Goal: Contribute content: Add original content to the website for others to see

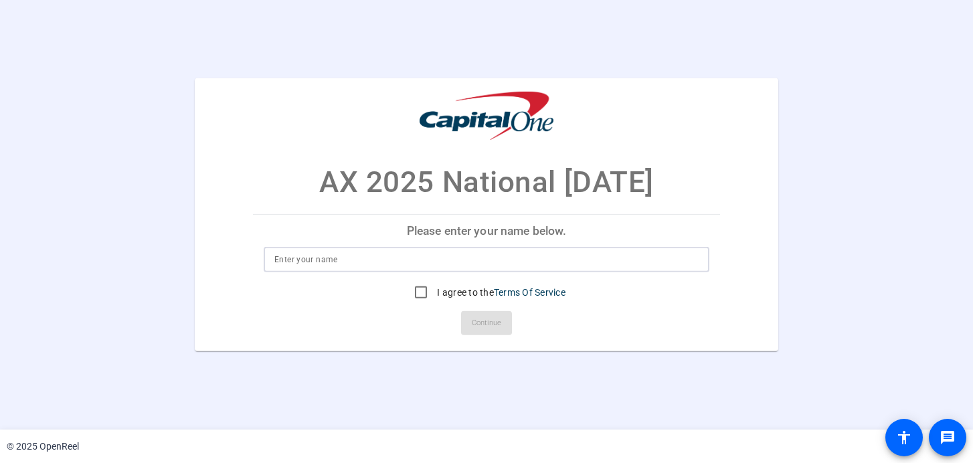
click at [417, 259] on input at bounding box center [486, 260] width 424 height 16
type input "[PERSON_NAME]"
click at [416, 295] on input "I agree to the Terms Of Service" at bounding box center [421, 292] width 27 height 27
checkbox input "true"
click at [497, 328] on span "Continue" at bounding box center [486, 323] width 29 height 20
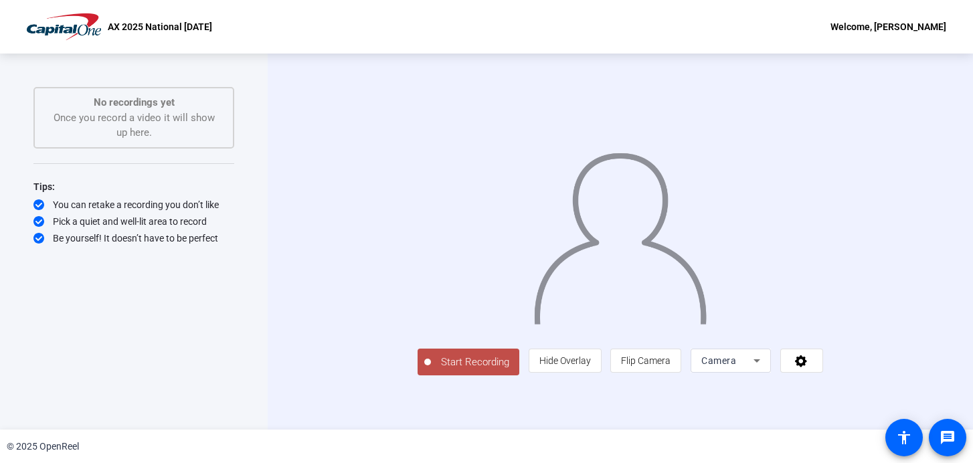
click at [431, 370] on span "Start Recording" at bounding box center [475, 362] width 88 height 15
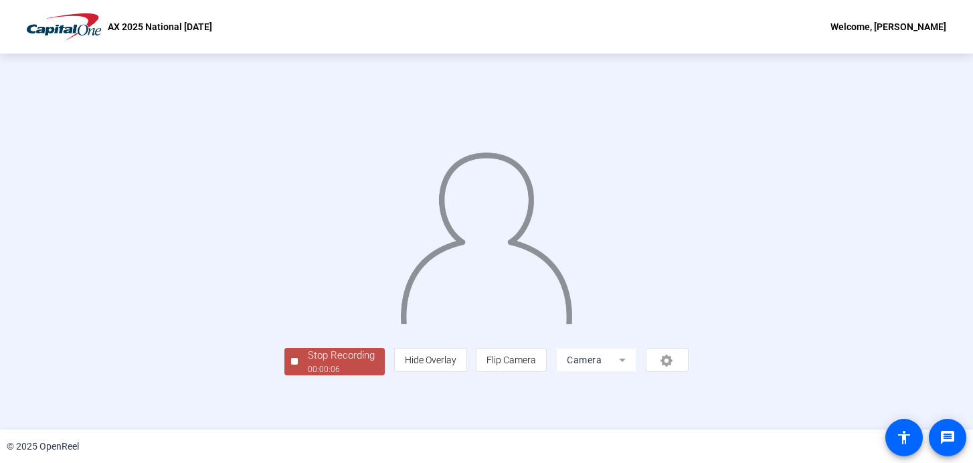
click at [940, 181] on div "Stop Recording 00:00:06 person Hide Overlay flip Flip Camera Camera" at bounding box center [486, 242] width 973 height 376
click at [308, 376] on div "00:00:10" at bounding box center [341, 369] width 67 height 12
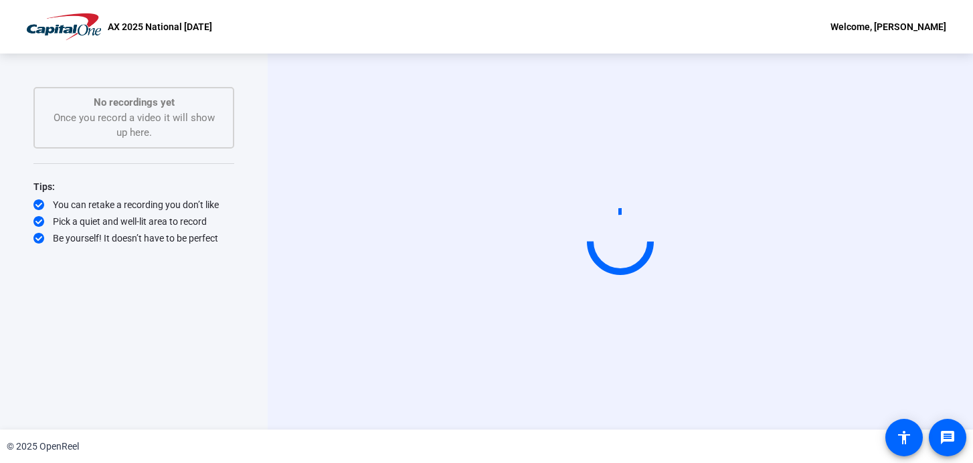
scroll to position [0, 0]
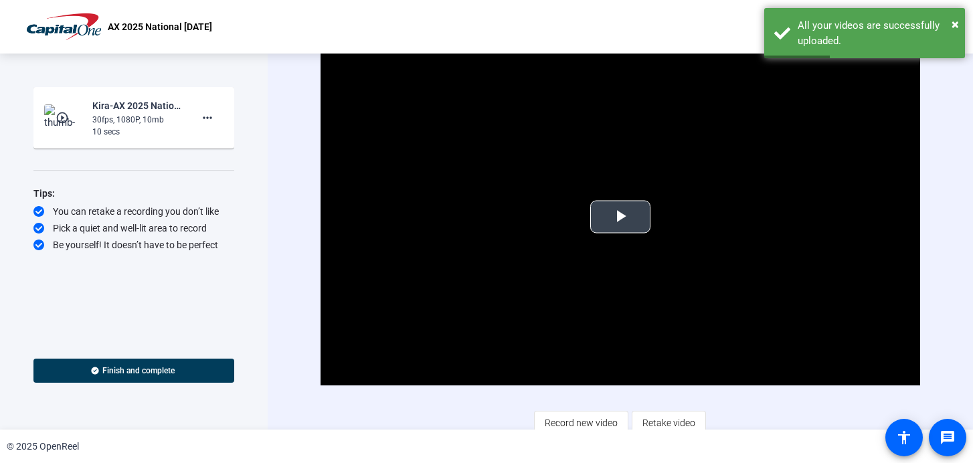
click at [621, 217] on span "Video Player" at bounding box center [621, 217] width 0 height 0
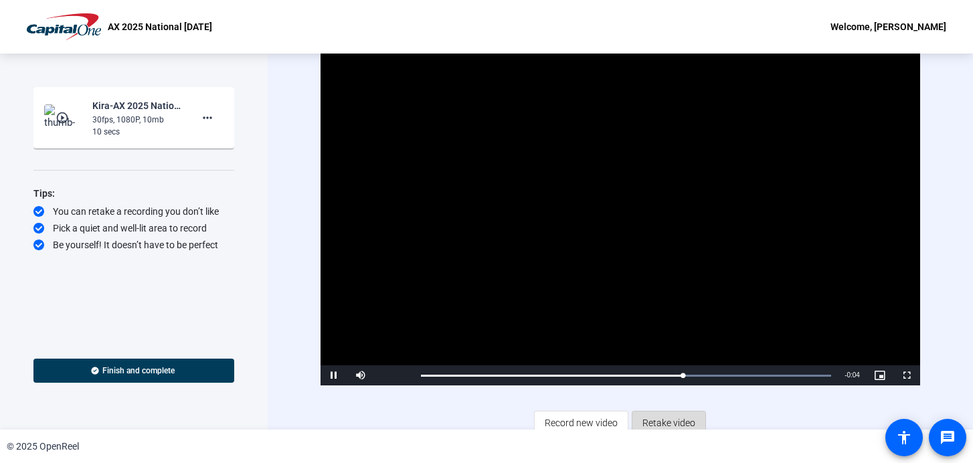
click at [666, 423] on span "Retake video" at bounding box center [669, 422] width 53 height 25
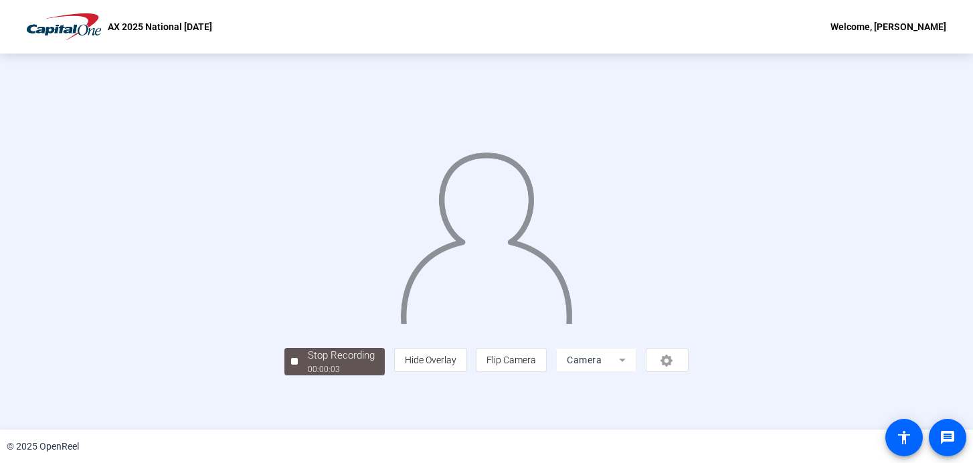
click at [57, 383] on div "Stop Recording 00:00:03 person Hide Overlay flip Flip Camera Camera" at bounding box center [486, 242] width 973 height 376
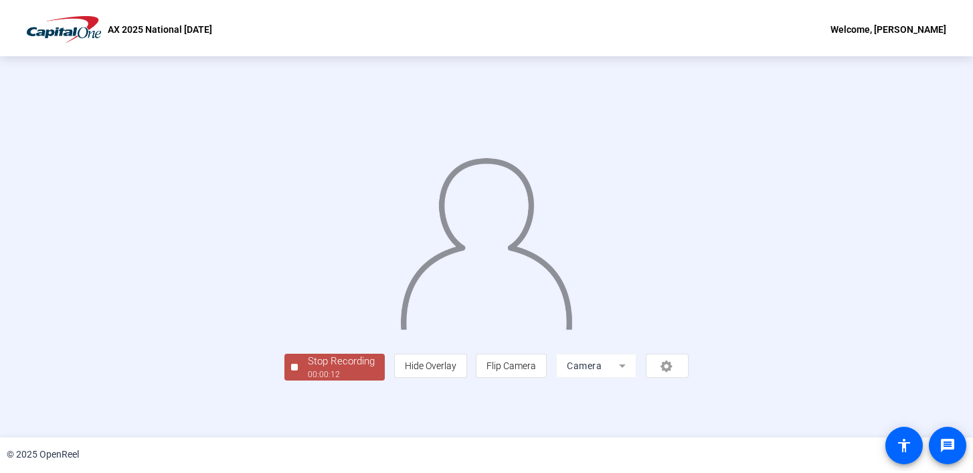
scroll to position [48, 0]
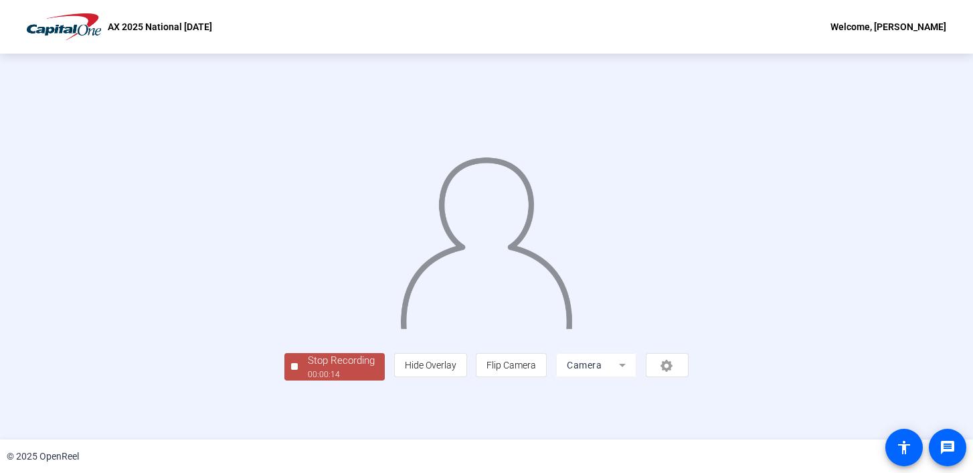
click at [308, 368] on div "Stop Recording" at bounding box center [341, 360] width 67 height 15
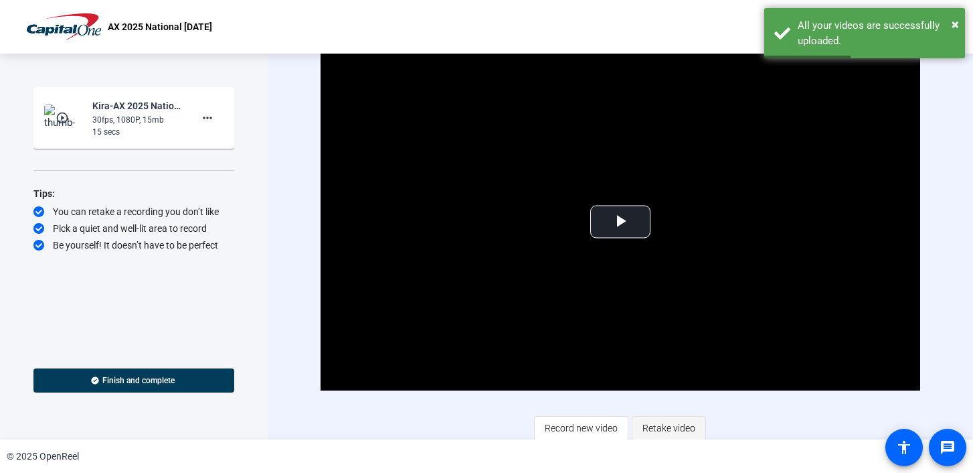
click at [681, 425] on span "Retake video" at bounding box center [669, 427] width 53 height 25
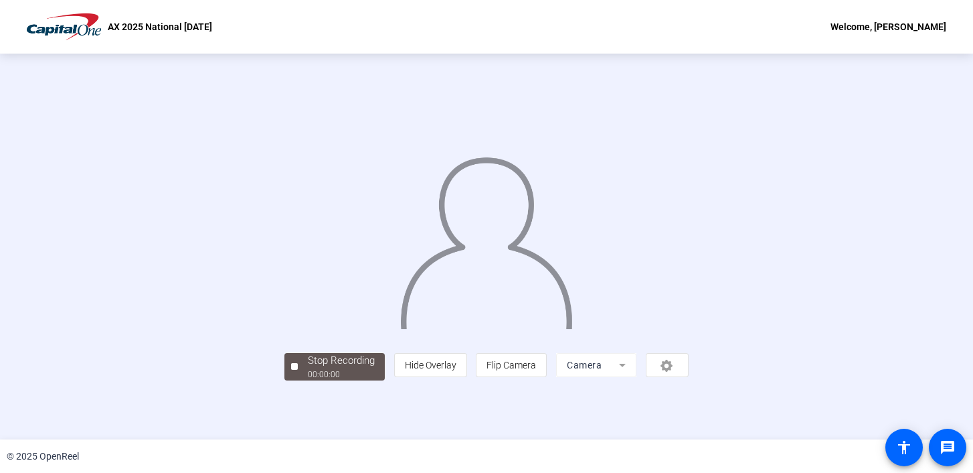
scroll to position [48, 0]
click at [308, 368] on div "Stop Recording" at bounding box center [341, 360] width 67 height 15
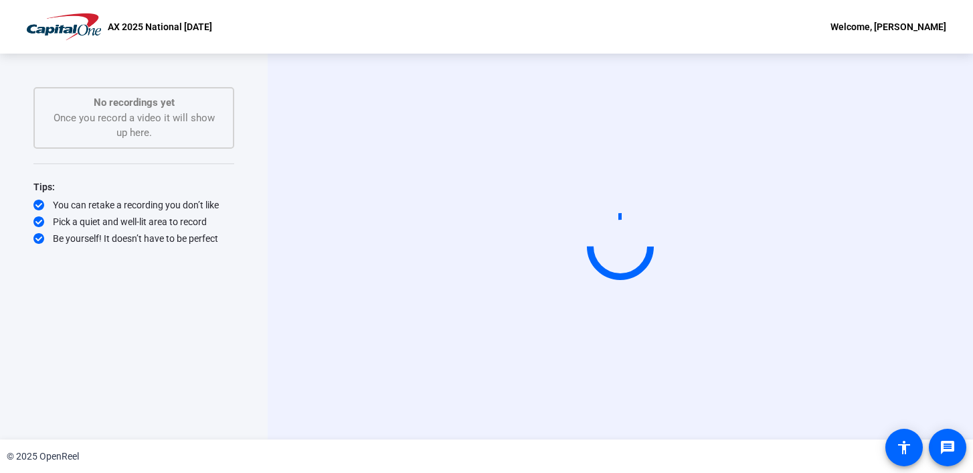
scroll to position [0, 0]
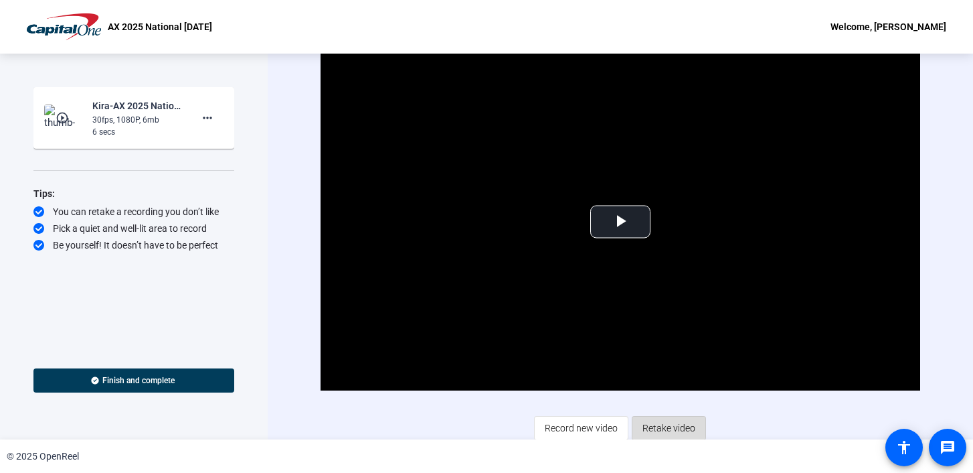
click at [664, 426] on span "Retake video" at bounding box center [669, 427] width 53 height 25
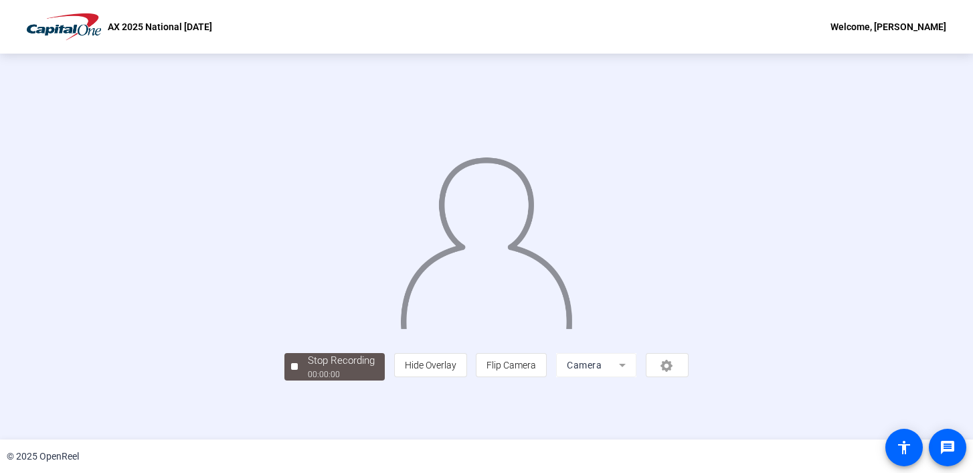
scroll to position [48, 0]
click at [308, 368] on div "Stop Recording" at bounding box center [341, 360] width 67 height 15
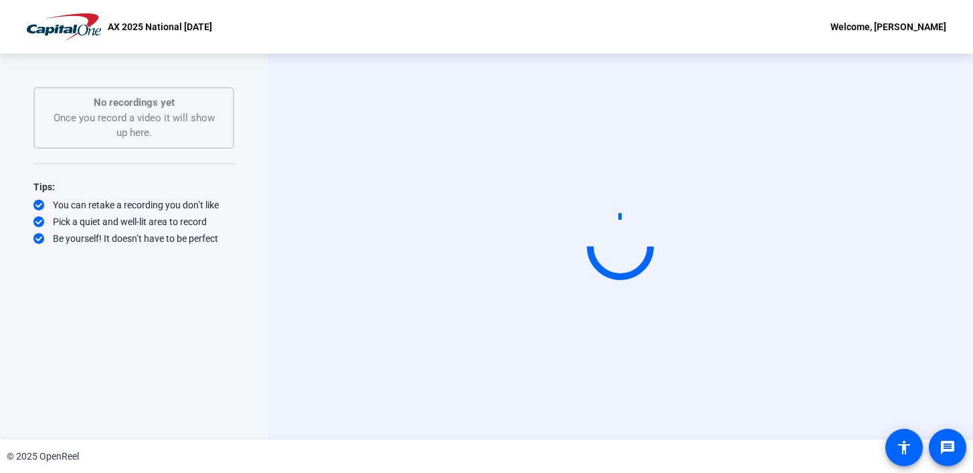
scroll to position [0, 0]
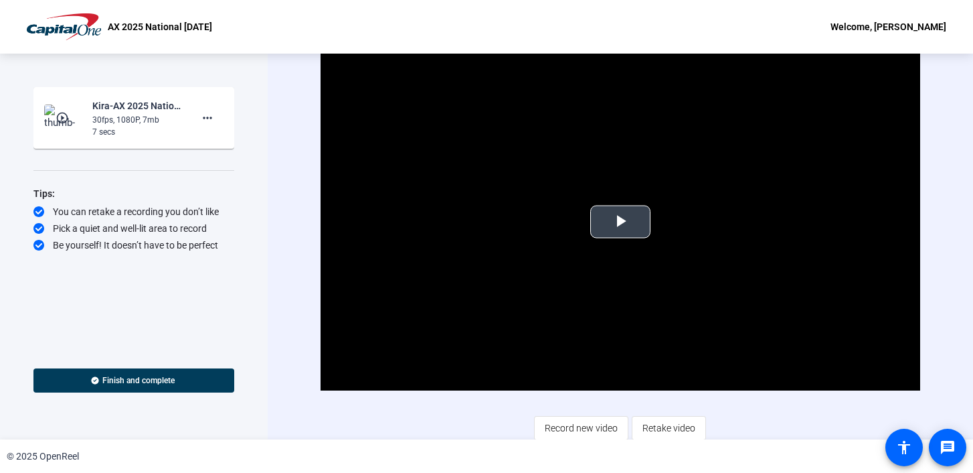
click at [621, 222] on span "Video Player" at bounding box center [621, 222] width 0 height 0
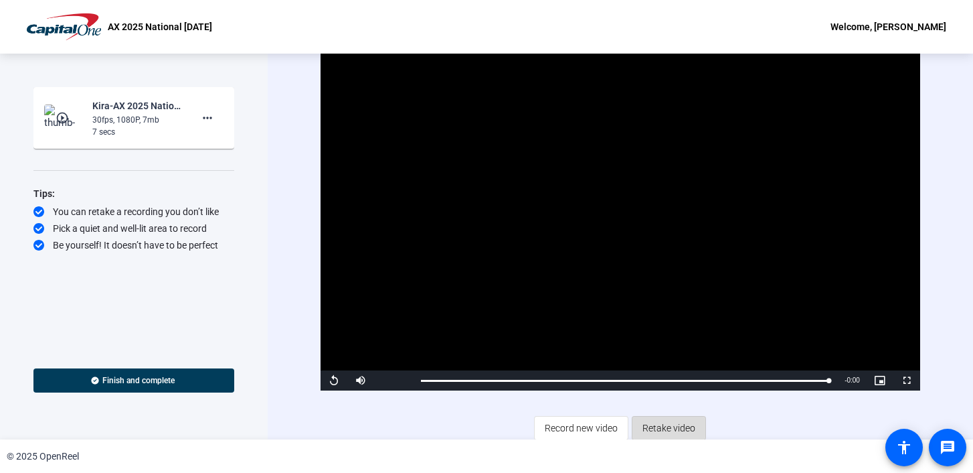
click at [667, 424] on span "Retake video" at bounding box center [669, 427] width 53 height 25
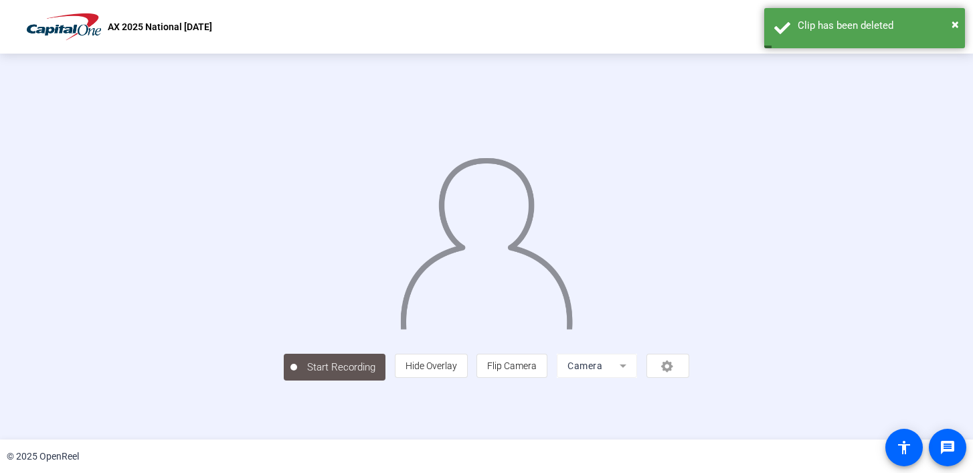
scroll to position [48, 0]
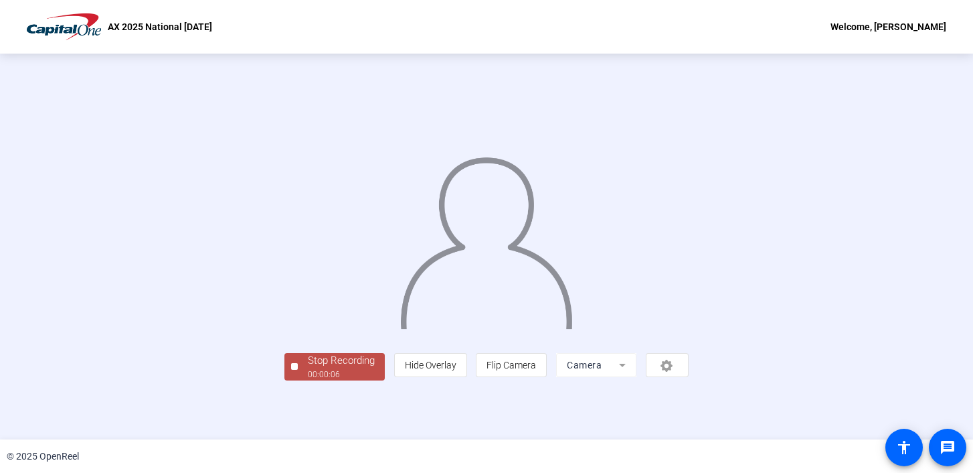
click at [298, 380] on span "Stop Recording 00:00:06" at bounding box center [341, 366] width 87 height 27
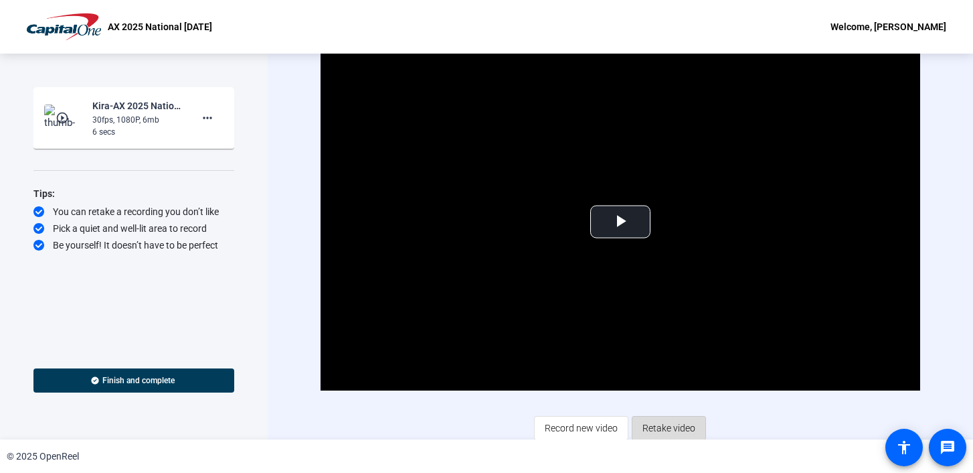
click at [661, 421] on span "Retake video" at bounding box center [669, 427] width 53 height 25
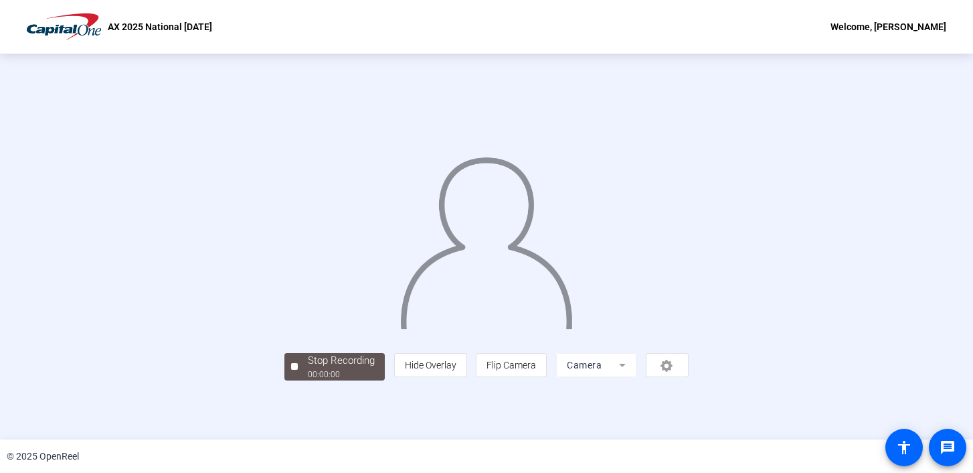
scroll to position [29, 0]
click at [308, 368] on div "Stop Recording" at bounding box center [341, 360] width 67 height 15
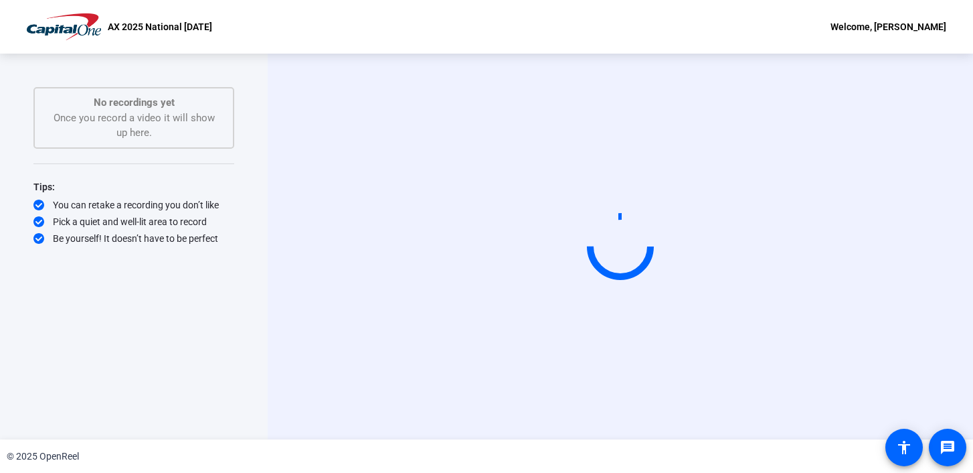
scroll to position [0, 0]
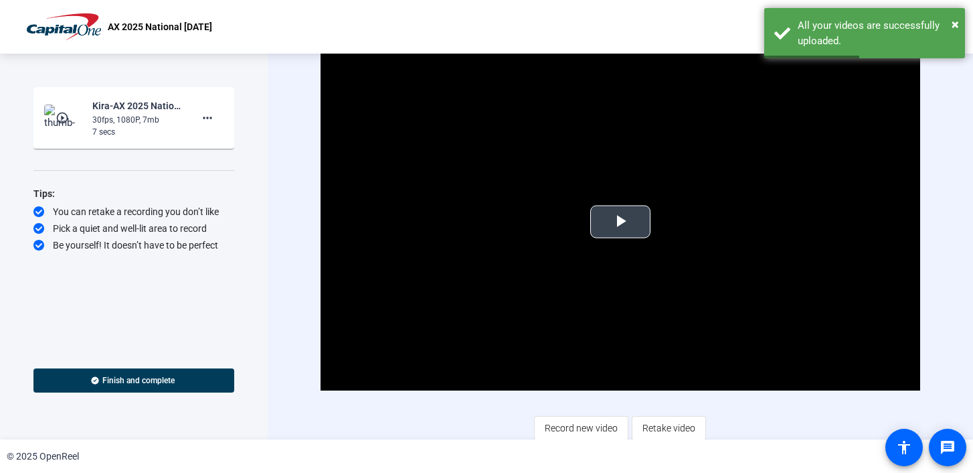
click at [621, 222] on span "Video Player" at bounding box center [621, 222] width 0 height 0
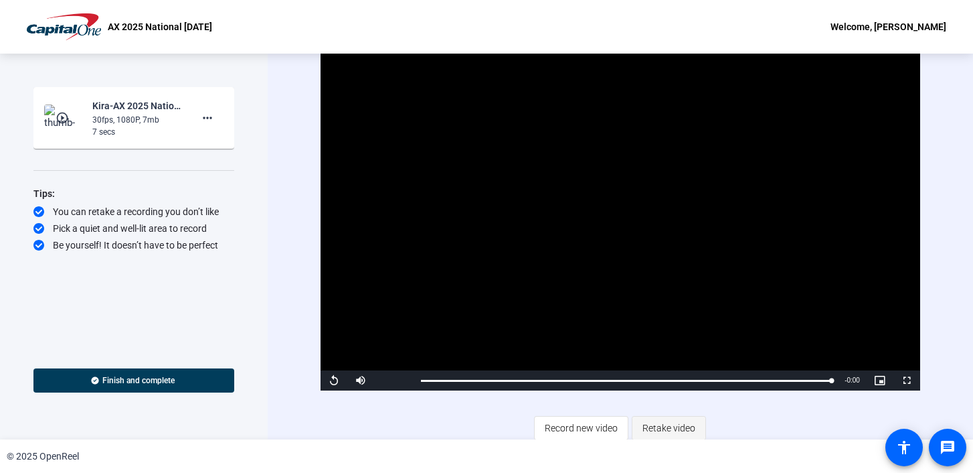
click at [676, 424] on span "Retake video" at bounding box center [669, 427] width 53 height 25
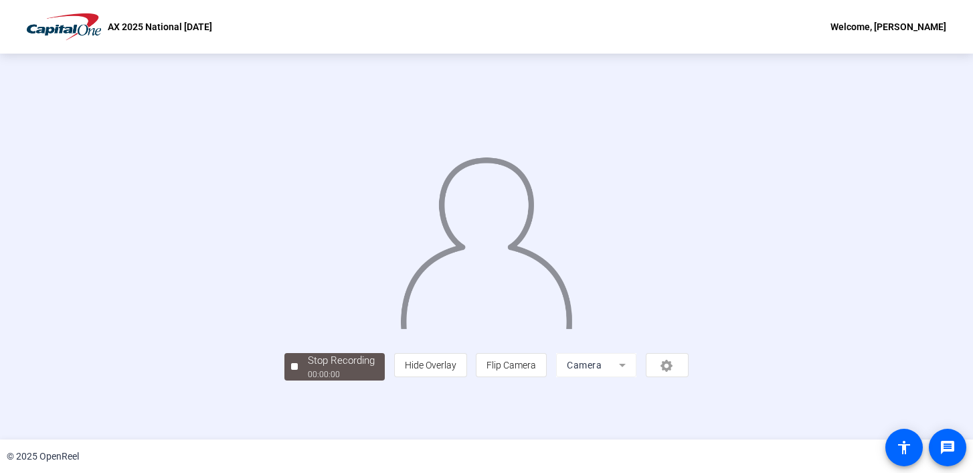
scroll to position [48, 0]
click at [308, 368] on div "Stop Recording" at bounding box center [341, 360] width 67 height 15
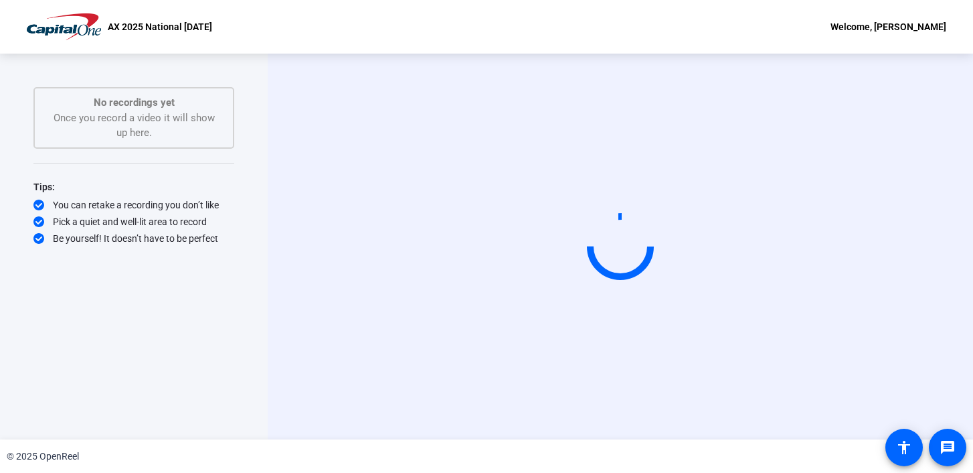
scroll to position [0, 0]
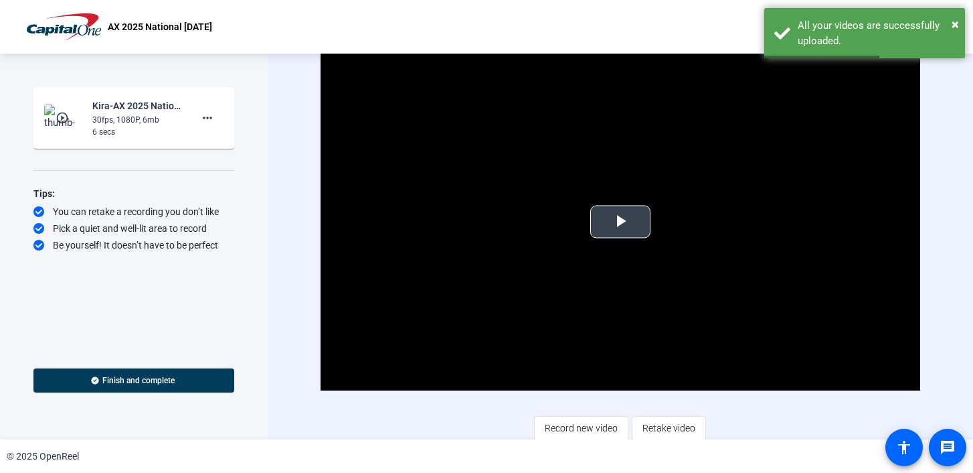
click at [621, 222] on span "Video Player" at bounding box center [621, 222] width 0 height 0
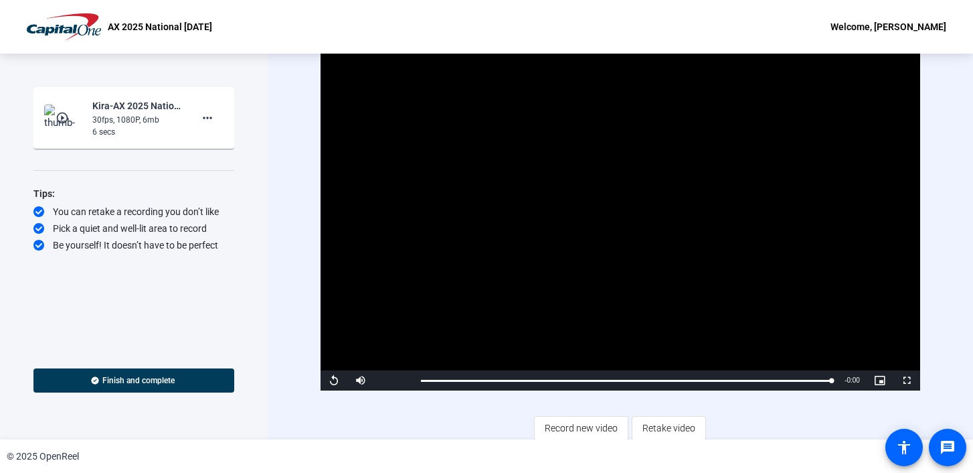
drag, startPoint x: 305, startPoint y: 428, endPoint x: 394, endPoint y: 455, distance: 92.8
click at [311, 428] on div "Video Player is loading. Play Video Replay Mute Current Time 0:06 / Duration 0:…" at bounding box center [621, 247] width 706 height 386
click at [130, 385] on span "Finish and complete" at bounding box center [138, 380] width 72 height 11
